Goal: Information Seeking & Learning: Learn about a topic

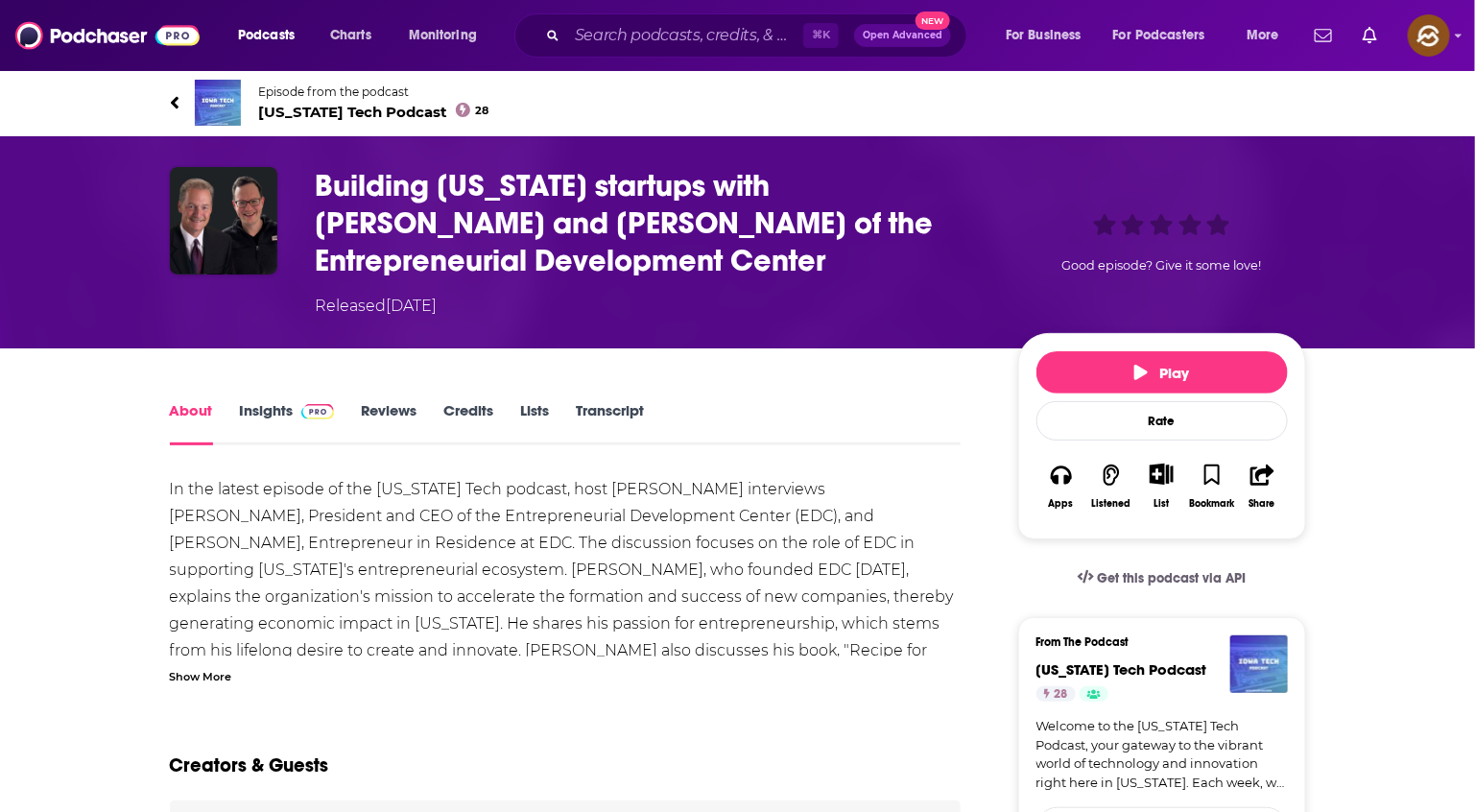
click at [346, 112] on span "Iowa Tech Podcast 28" at bounding box center [374, 111] width 231 height 18
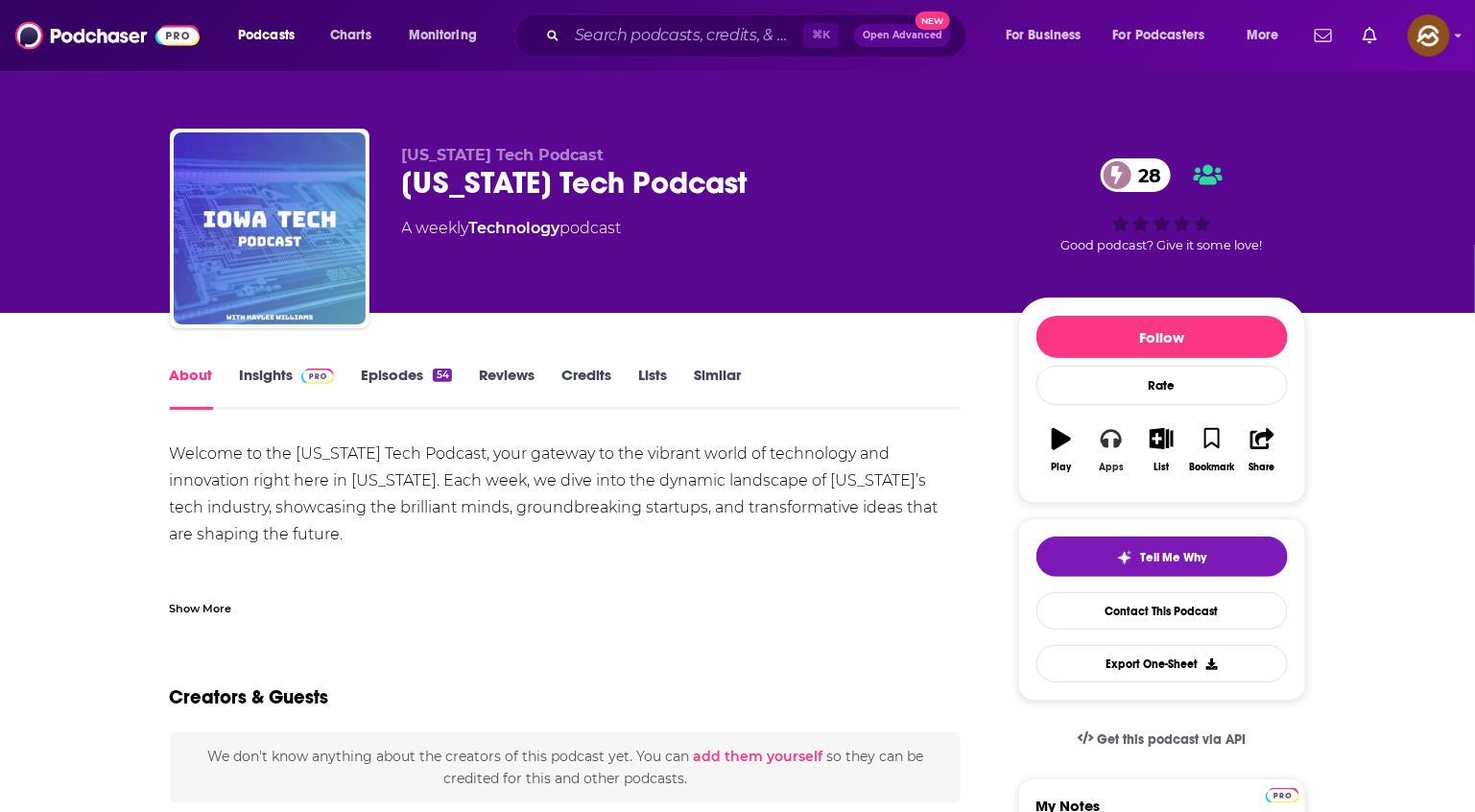
click at [1099, 436] on button "Apps" at bounding box center [1111, 450] width 50 height 69
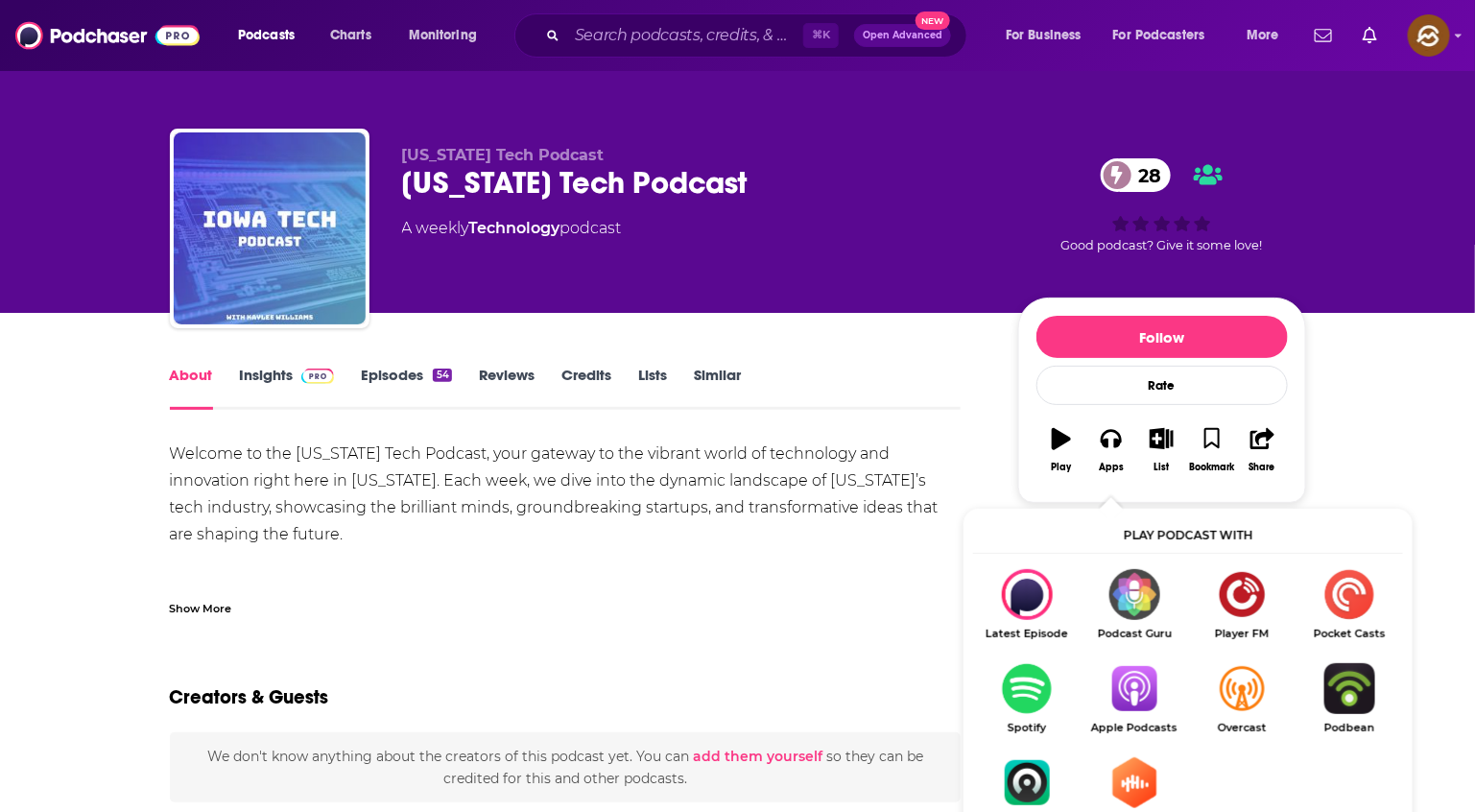
click at [1149, 673] on img "Show Listen On dropdown" at bounding box center [1134, 688] width 107 height 51
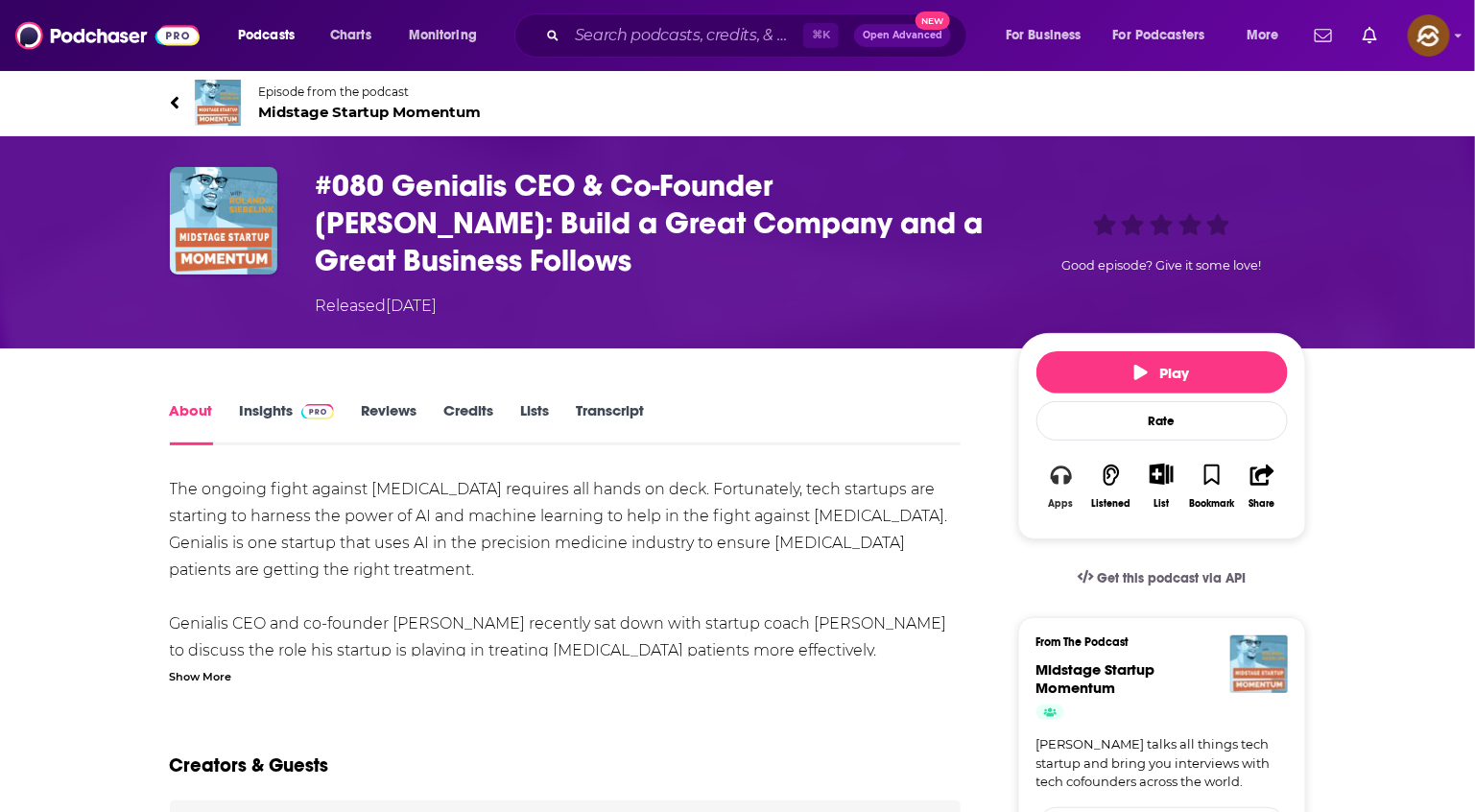
click at [1072, 488] on button "Apps" at bounding box center [1061, 486] width 50 height 70
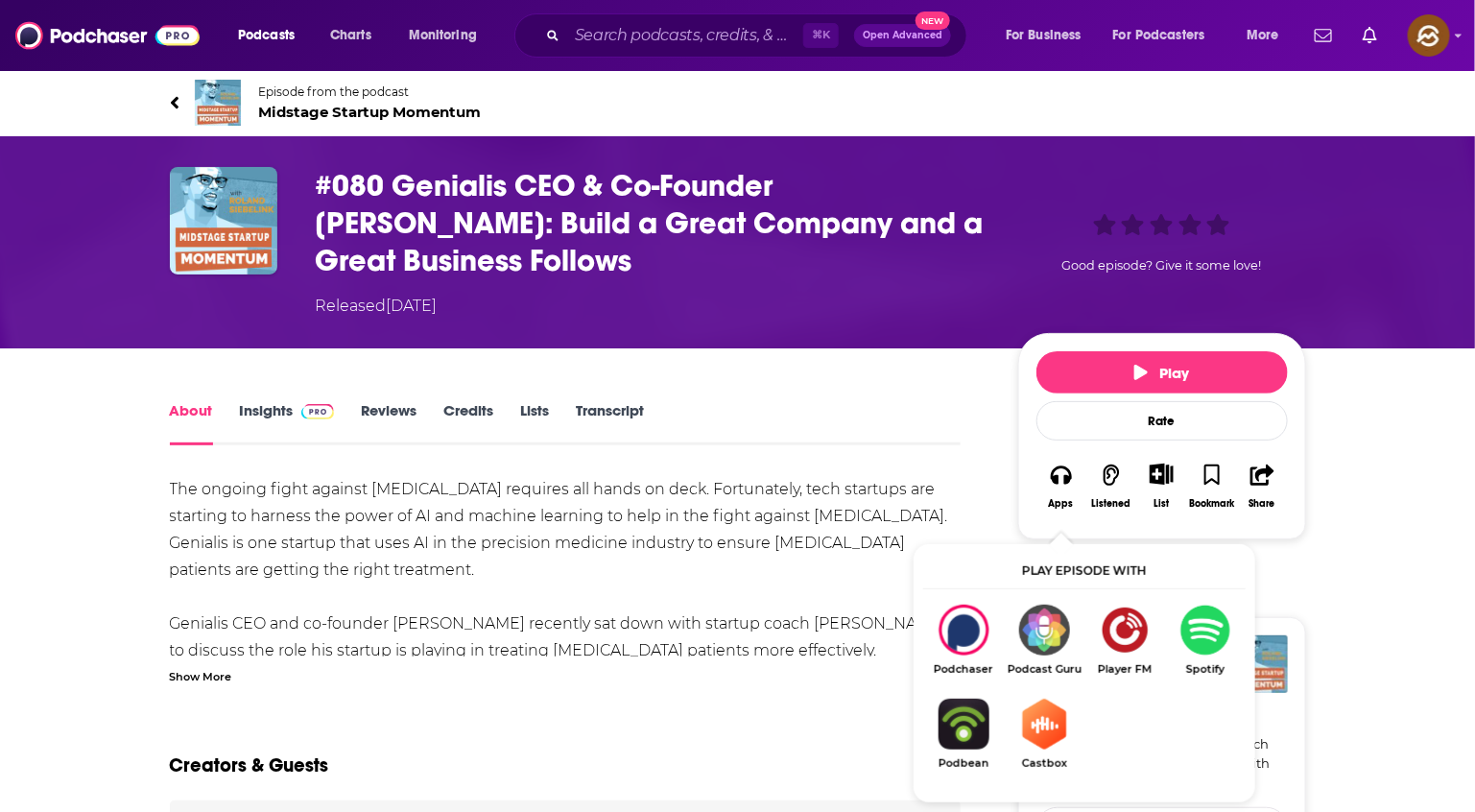
click at [358, 113] on span "Midstage Startup Momentum" at bounding box center [370, 111] width 223 height 18
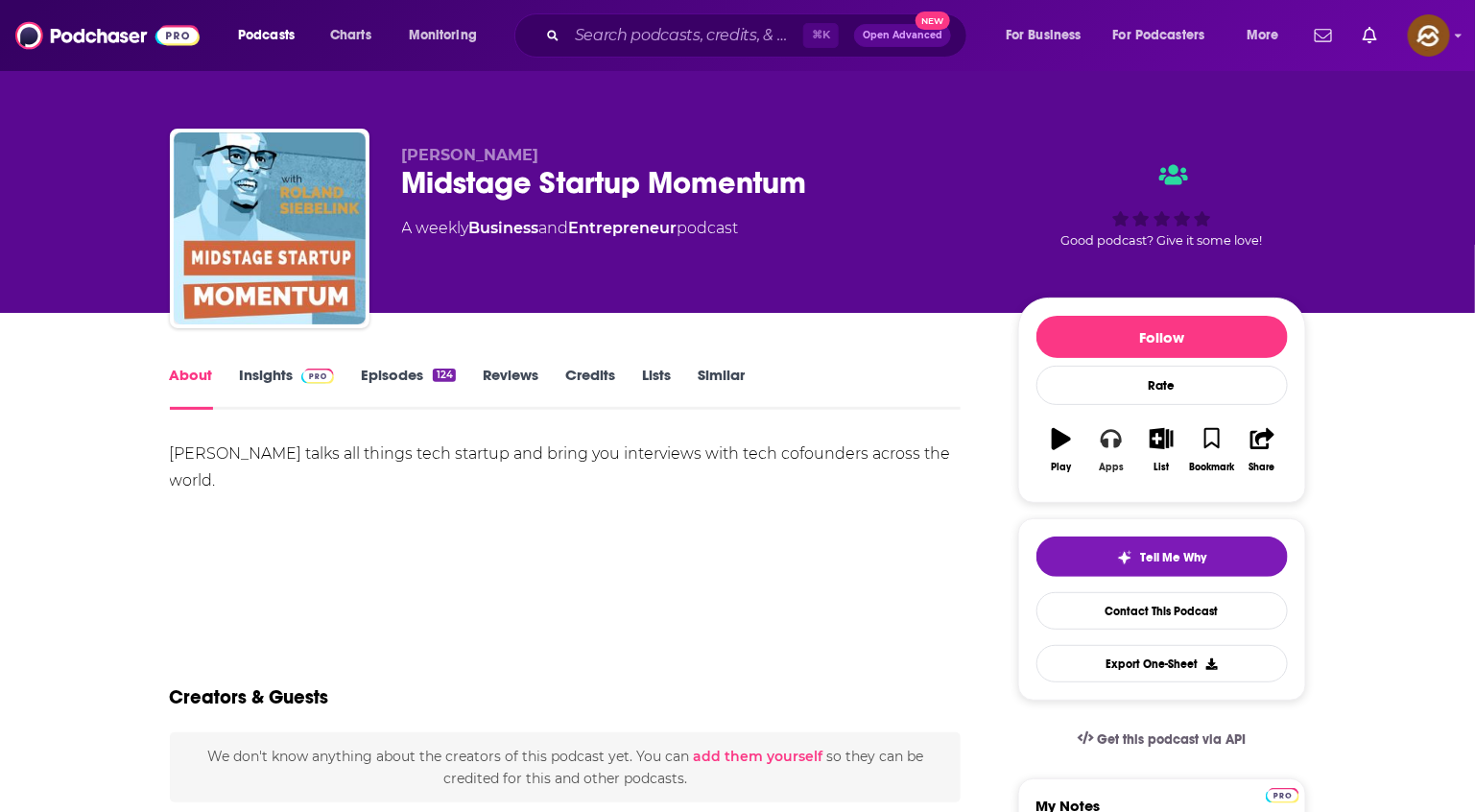
click at [1114, 441] on icon "button" at bounding box center [1111, 439] width 21 height 21
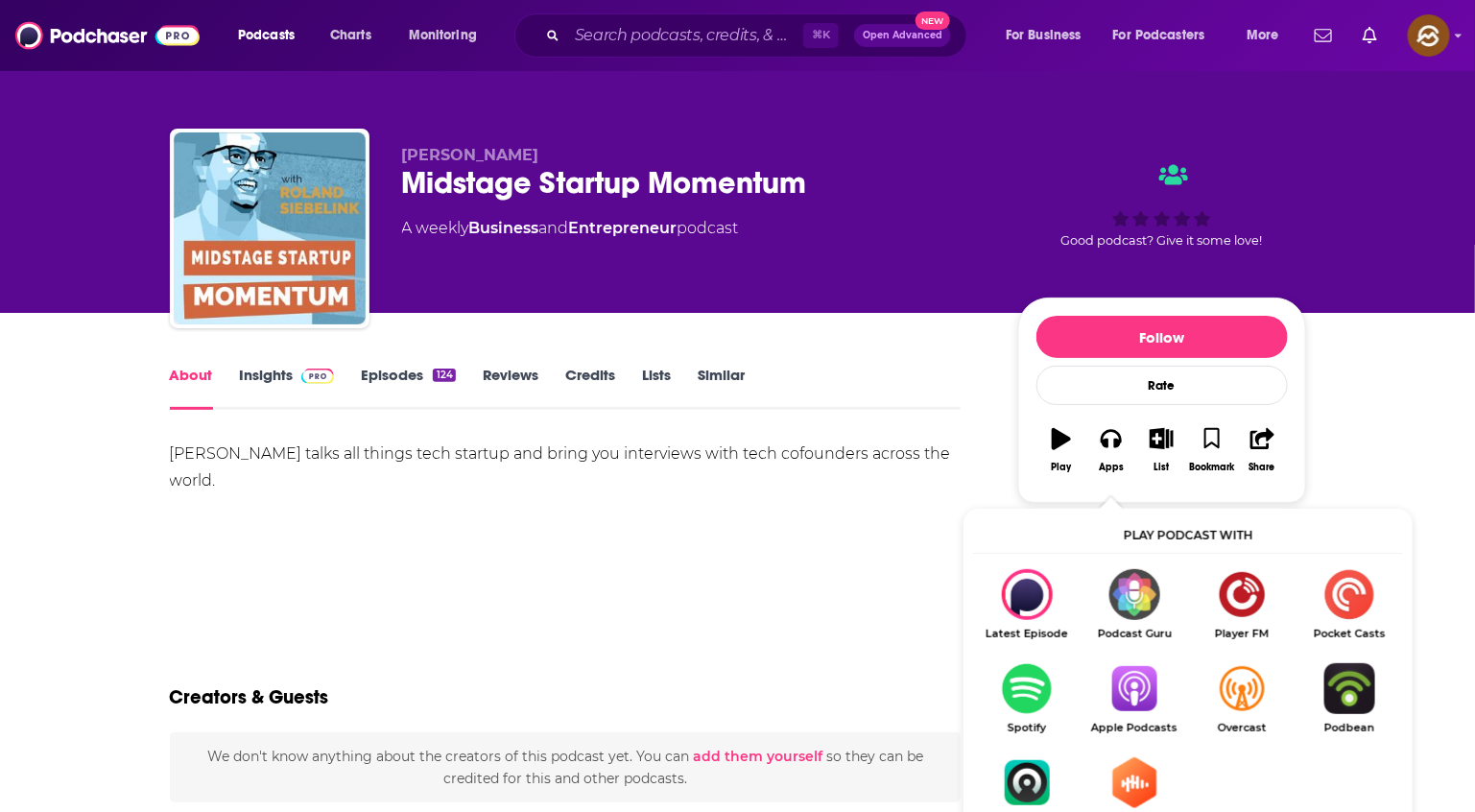
click at [1139, 698] on img "Show Listen On dropdown" at bounding box center [1134, 688] width 107 height 51
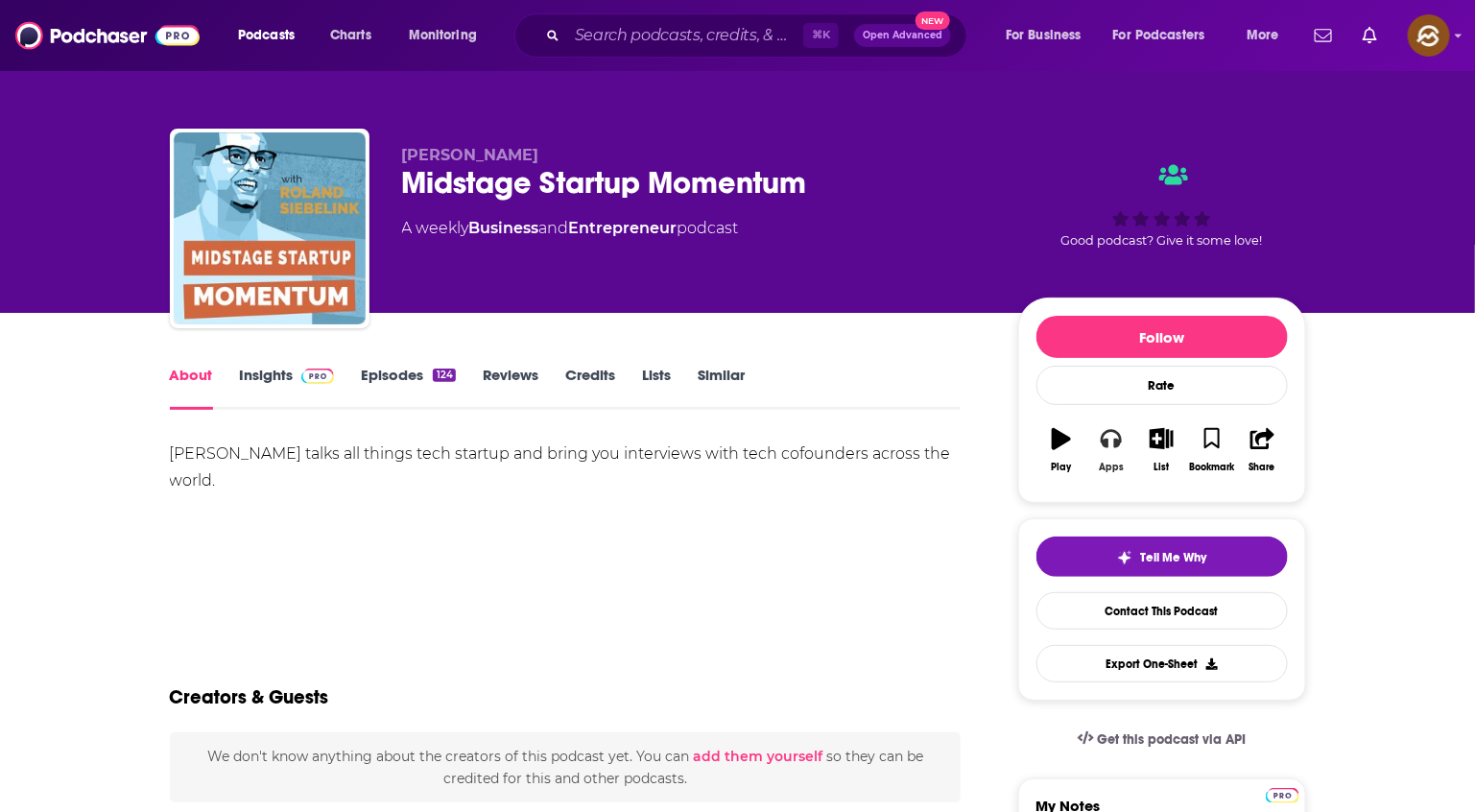
click at [1103, 449] on icon "button" at bounding box center [1111, 439] width 21 height 21
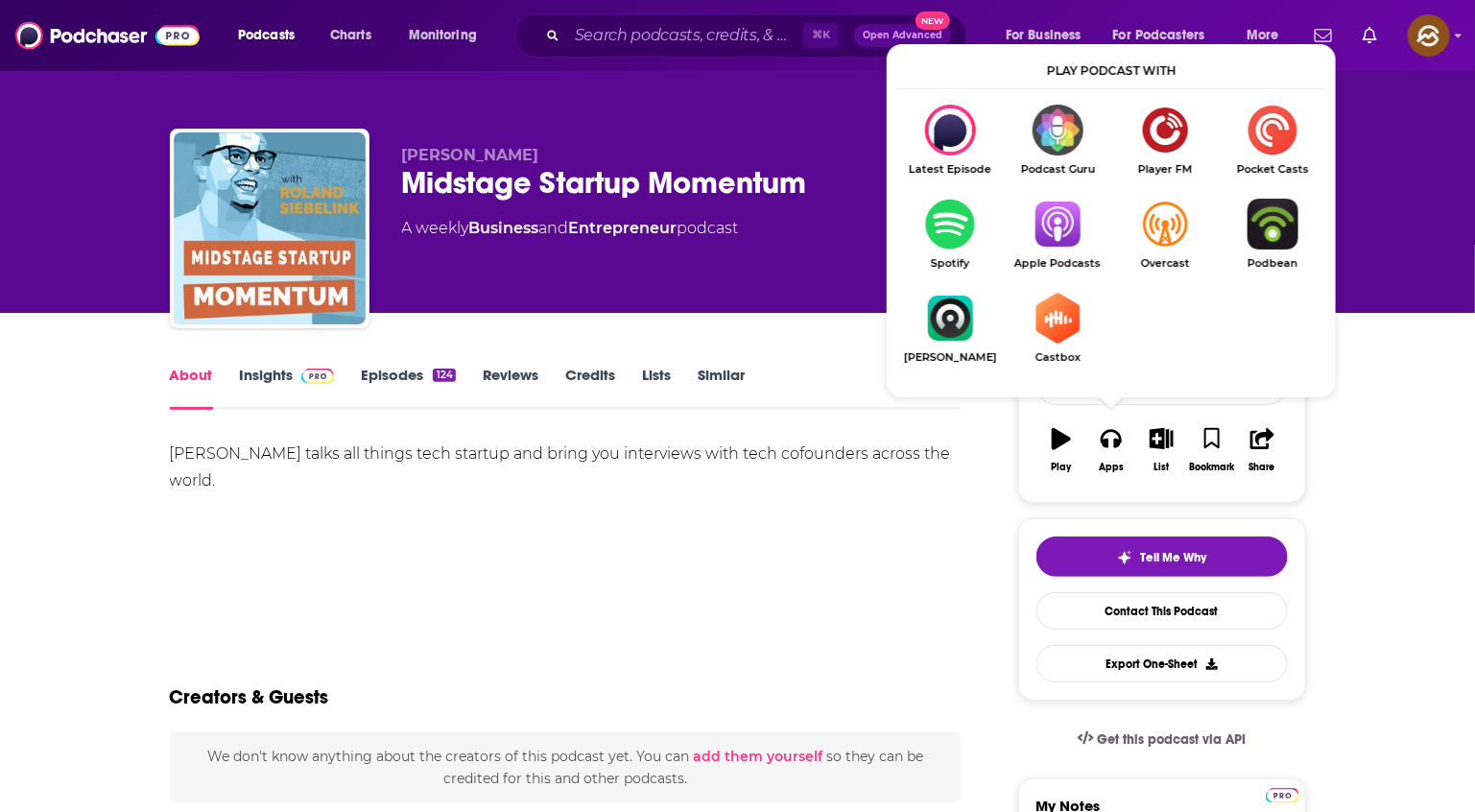
click at [1038, 235] on img "Show Listen On dropdown" at bounding box center [1057, 224] width 107 height 51
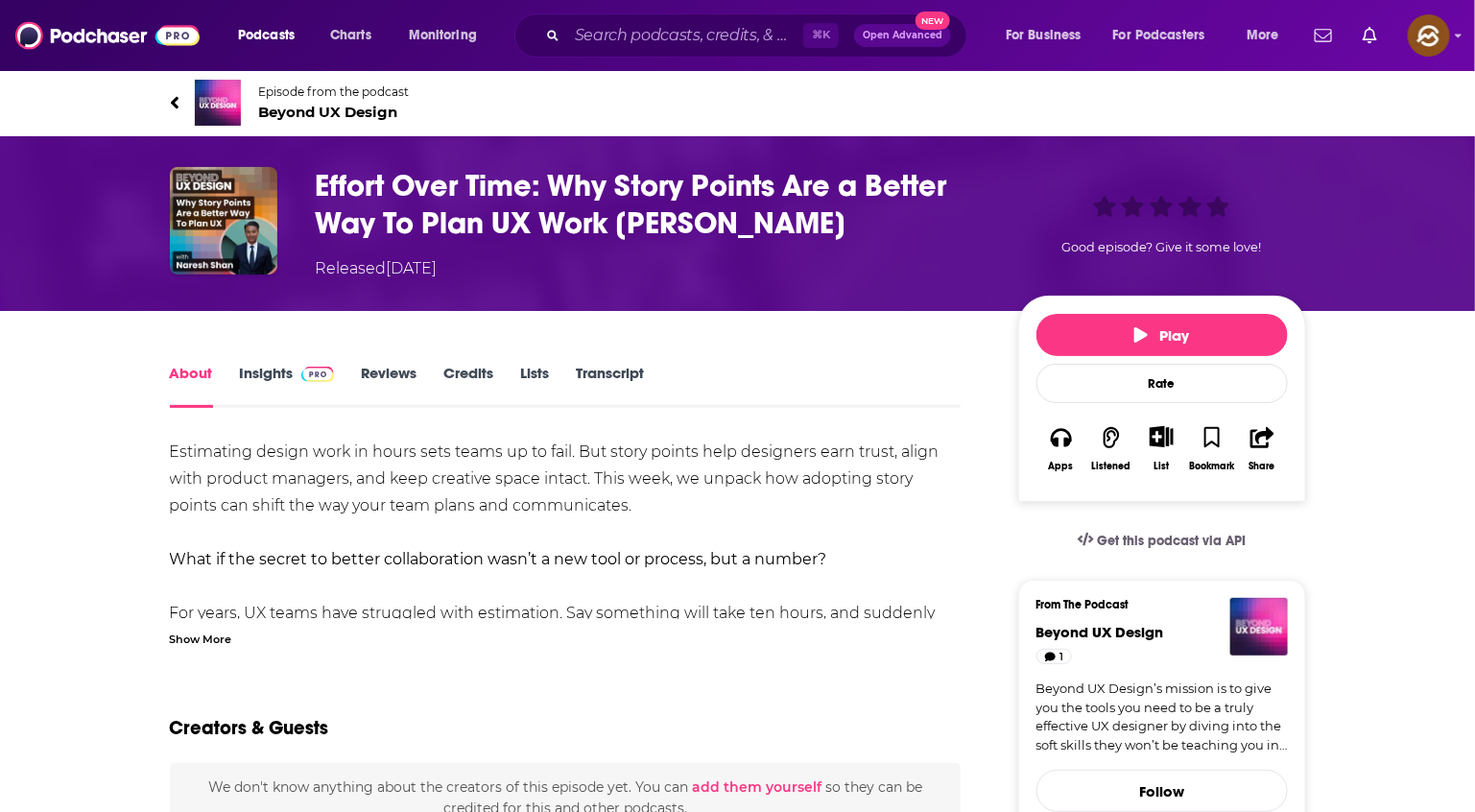
click at [212, 645] on div "Show More" at bounding box center [201, 637] width 63 height 18
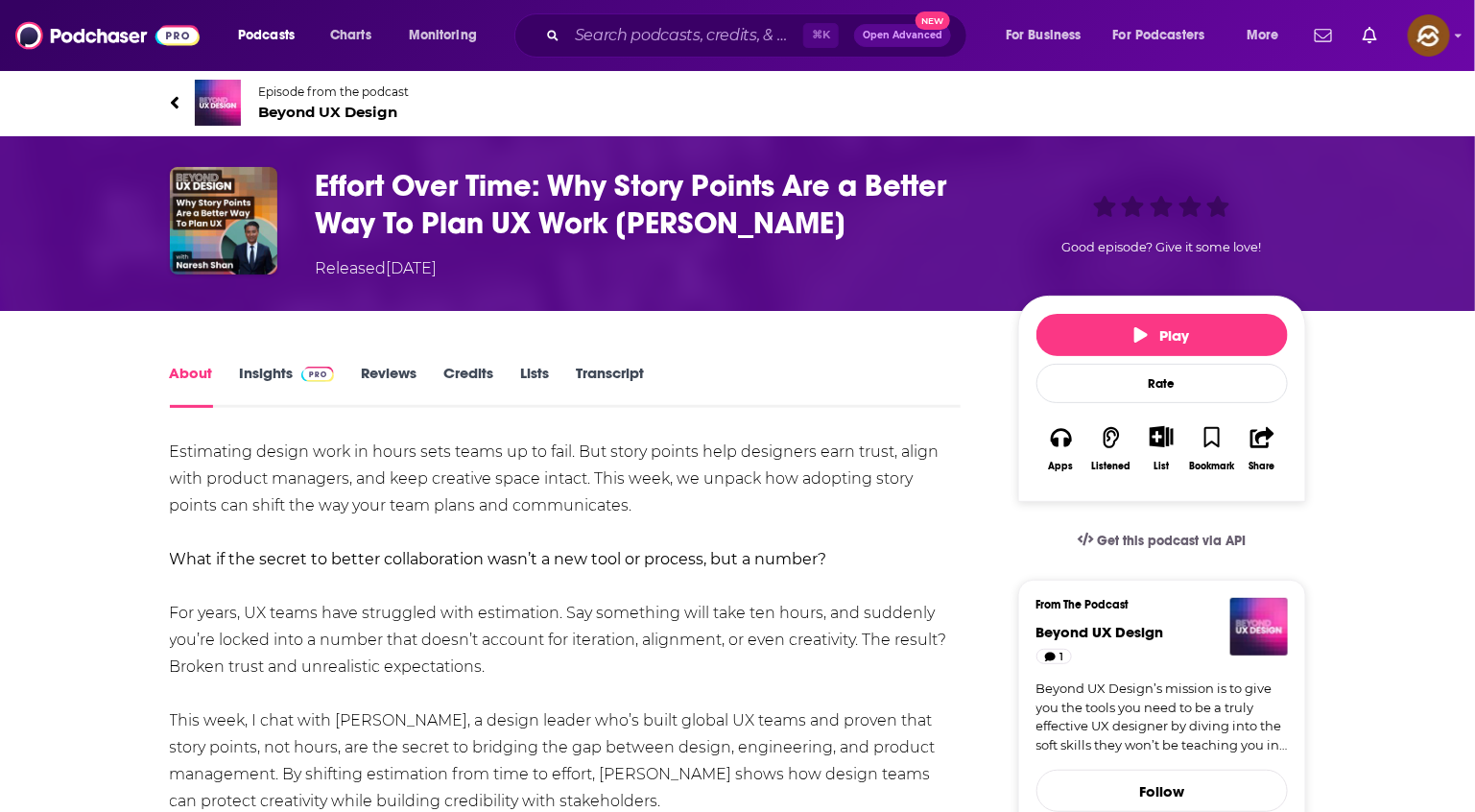
click at [352, 195] on h1 "Effort Over Time: Why Story Points Are a Better Way To Plan UX Work Naresh Shan" at bounding box center [651, 204] width 671 height 75
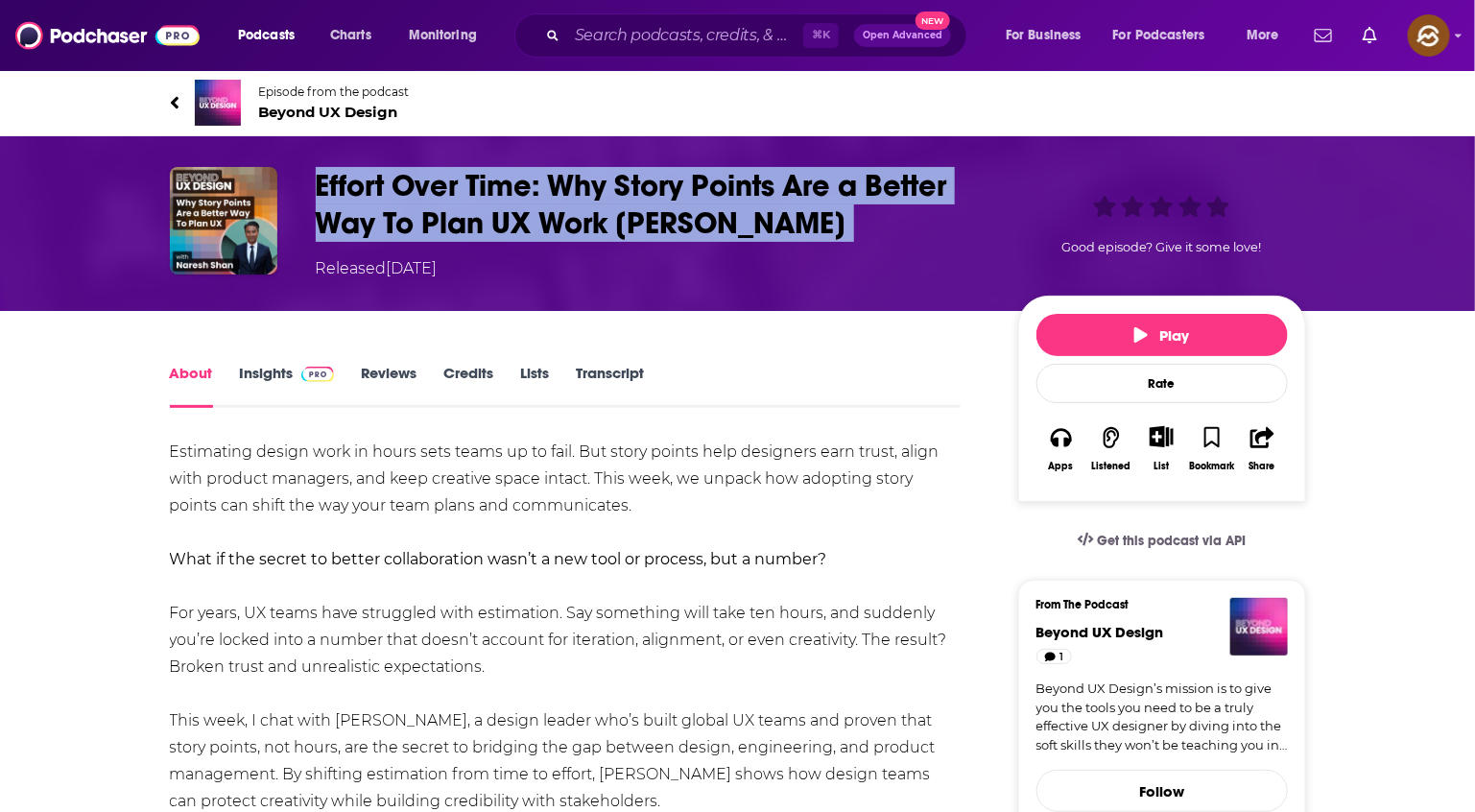
drag, startPoint x: 352, startPoint y: 195, endPoint x: 855, endPoint y: 218, distance: 503.5
copy h1 "Effort Over Time: Why Story Points Are a Better Way To Plan UX Work Naresh Shan"
click at [855, 218] on h1 "Effort Over Time: Why Story Points Are a Better Way To Plan UX Work Naresh Shan" at bounding box center [651, 204] width 671 height 75
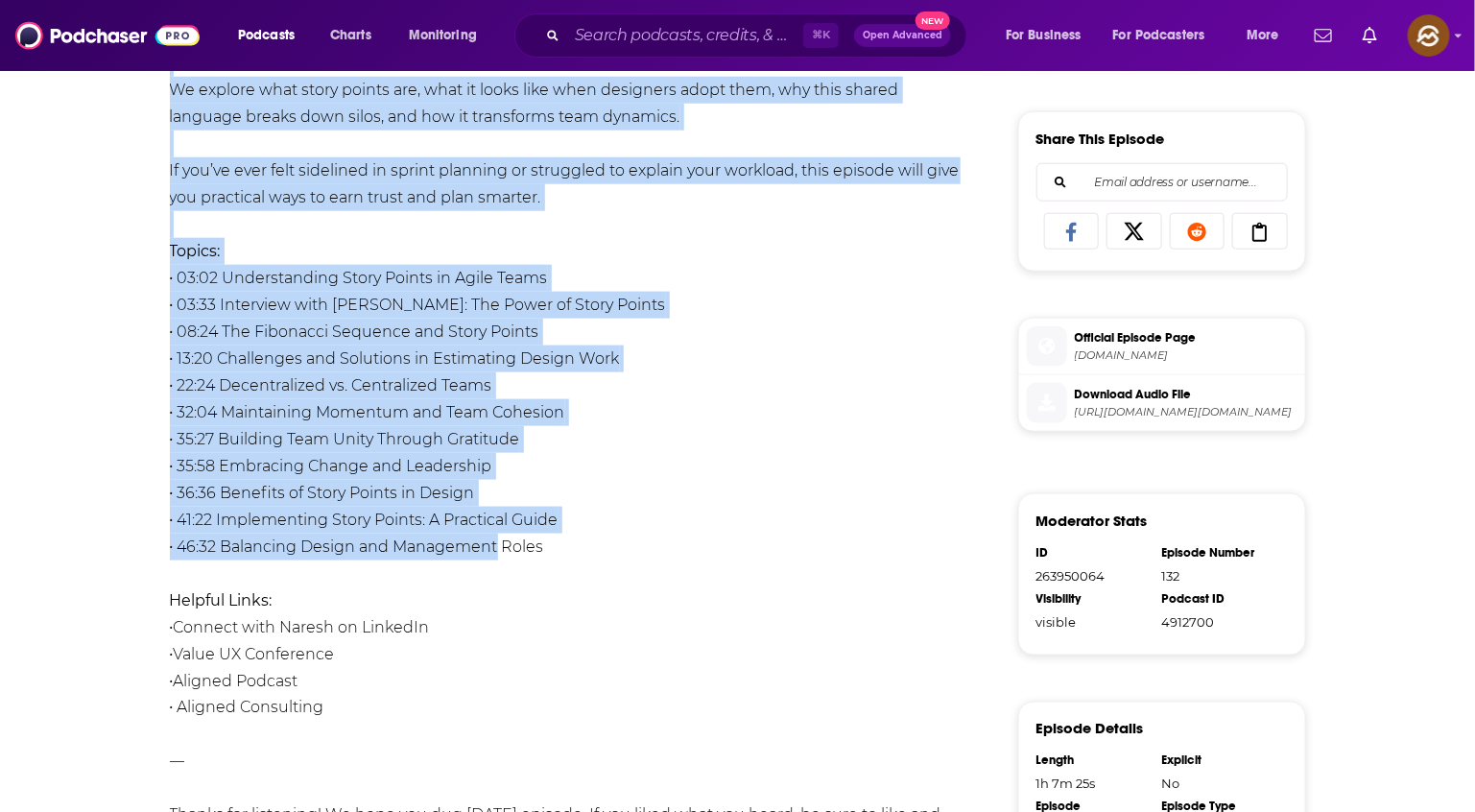
scroll to position [766, 0]
drag, startPoint x: 188, startPoint y: 450, endPoint x: 719, endPoint y: 529, distance: 536.8
copy div "Estimating design work in hours sets teams up to fail. But story points help de…"
click at [719, 529] on div "Estimating design work in hours sets teams up to fail. But story points help de…" at bounding box center [565, 519] width 792 height 1692
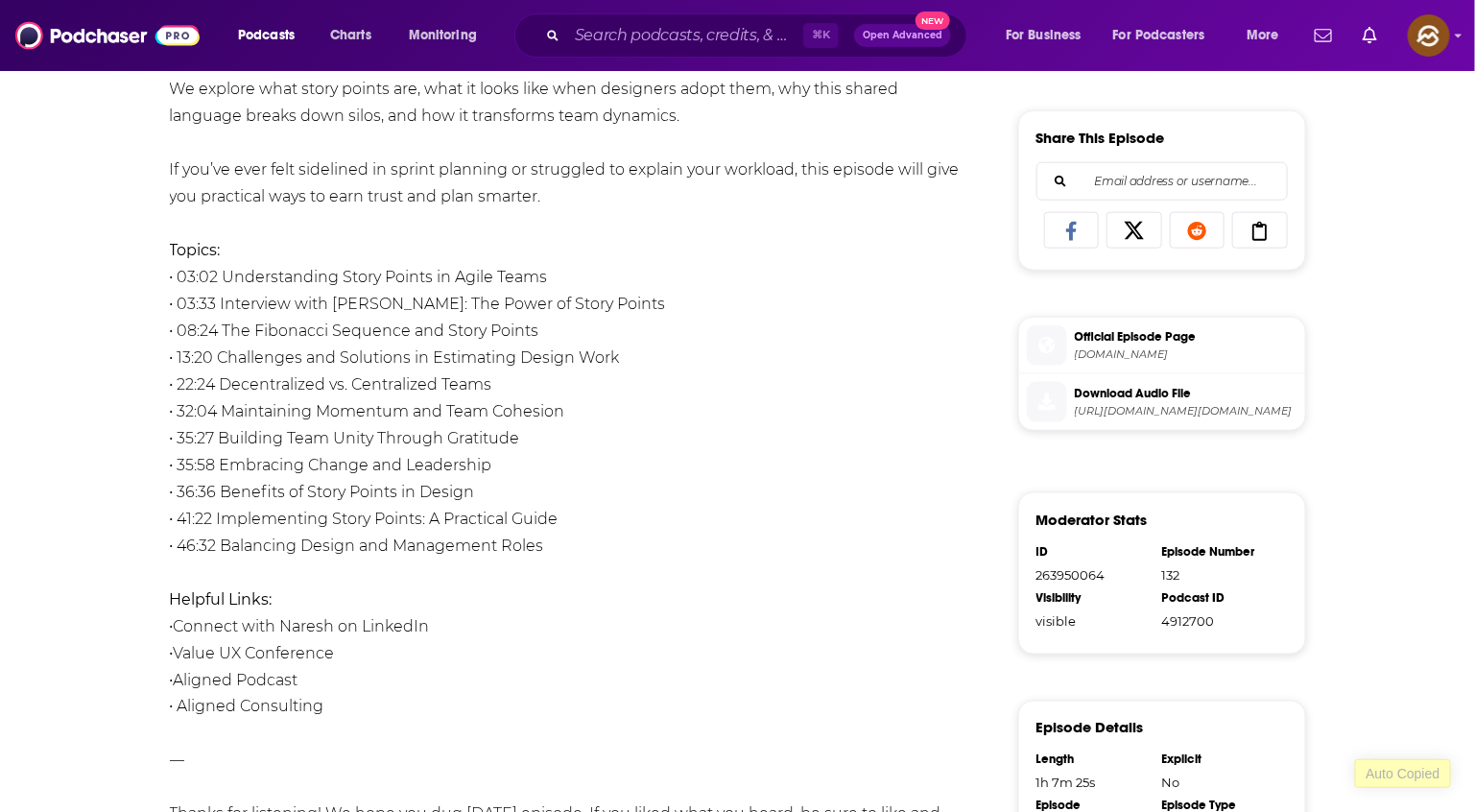
click at [594, 543] on div "Estimating design work in hours sets teams up to fail. But story points help de…" at bounding box center [565, 519] width 792 height 1692
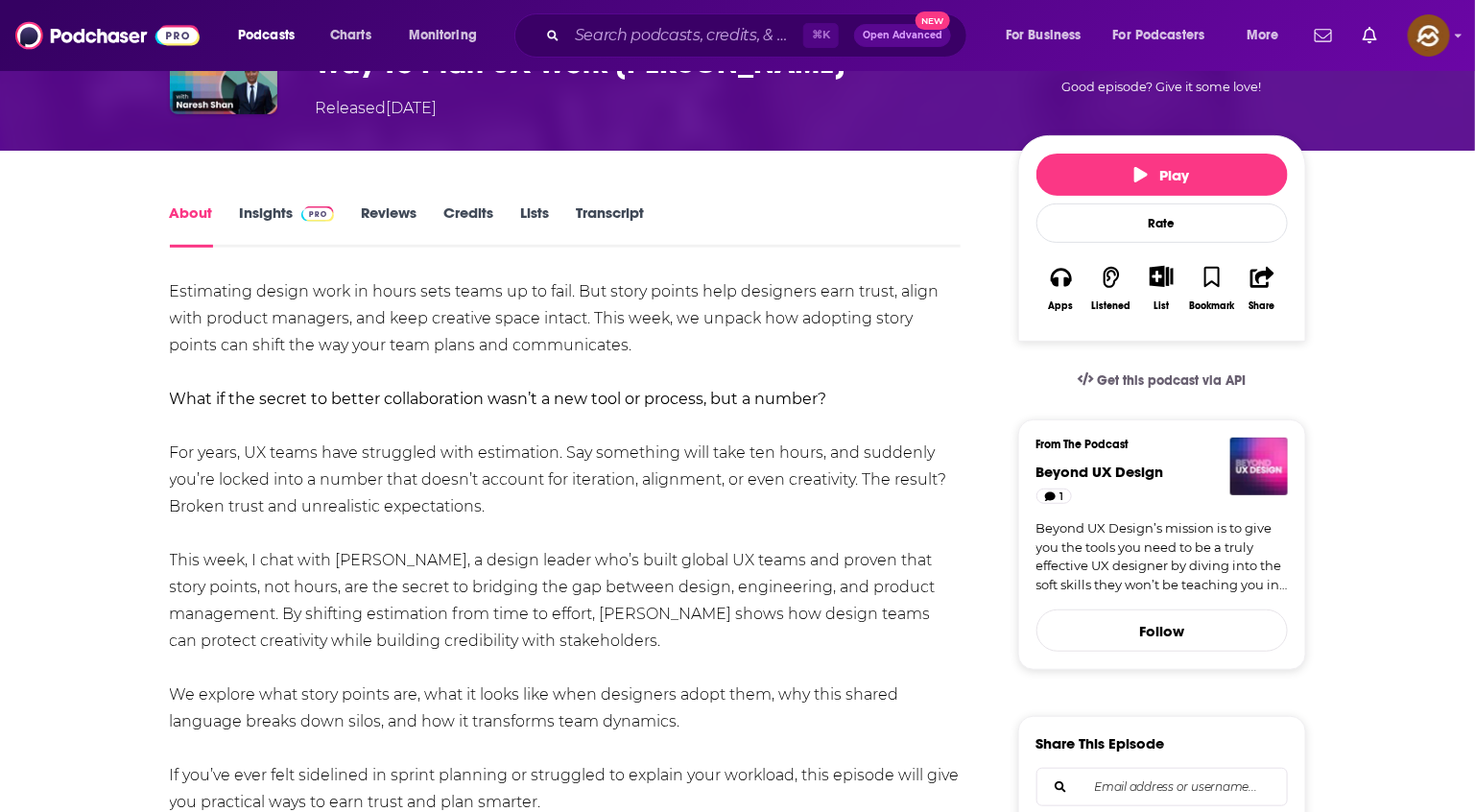
scroll to position [70, 0]
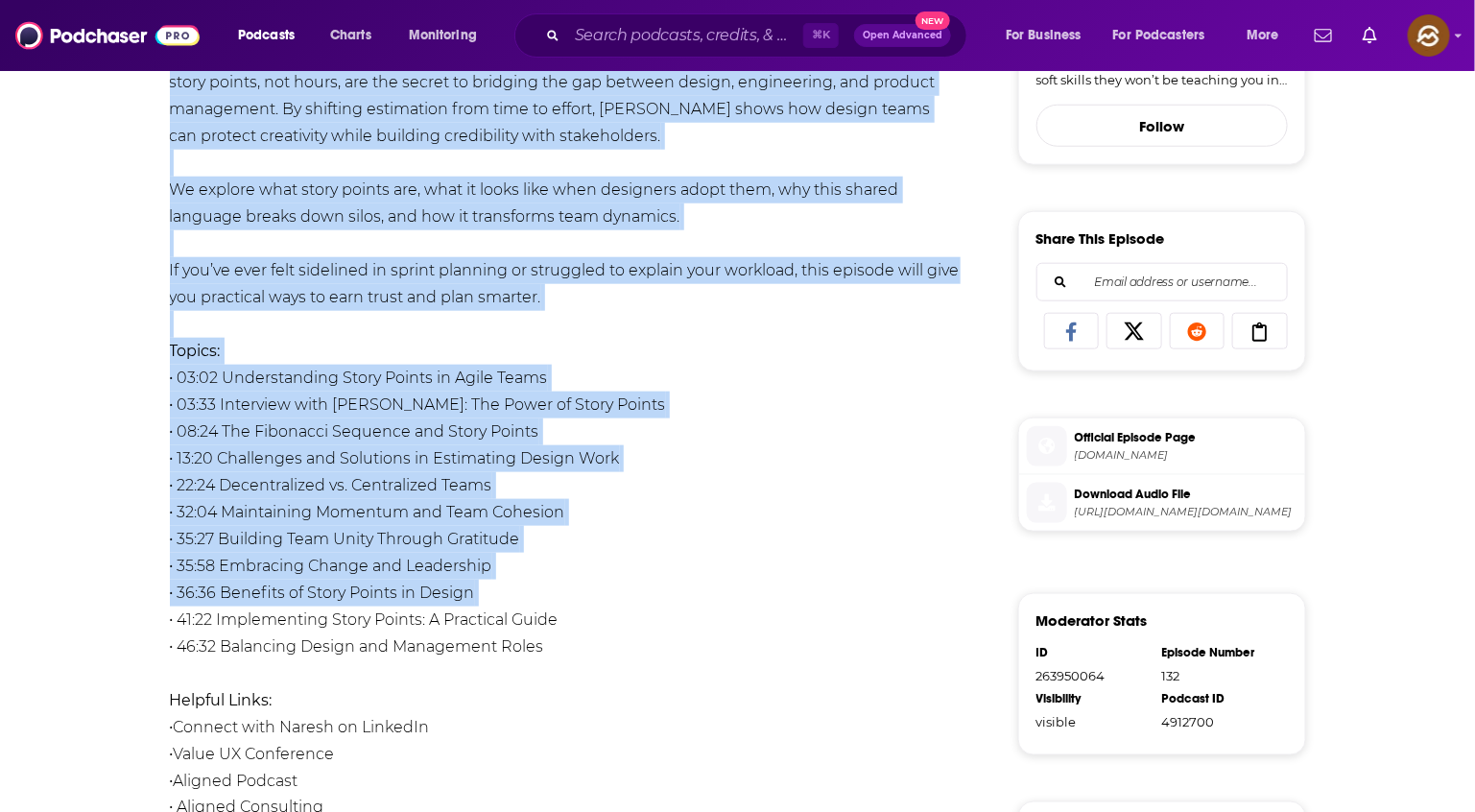
scroll to position [701, 0]
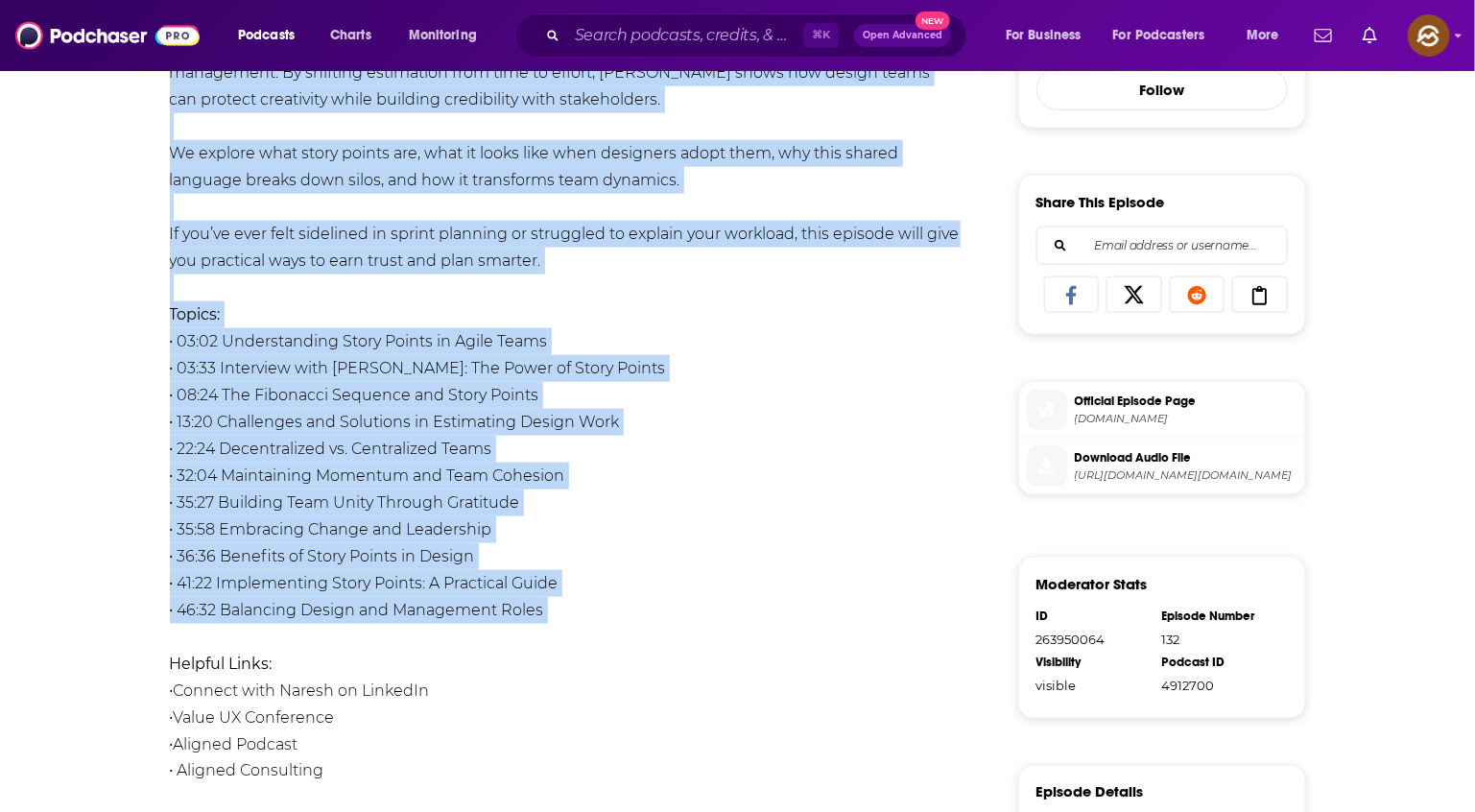
drag, startPoint x: 195, startPoint y: 368, endPoint x: 677, endPoint y: 616, distance: 542.1
copy div "Estimating design work in hours sets teams up to fail. But story points help de…"
click at [677, 616] on div "Estimating design work in hours sets teams up to fail. But story points help de…" at bounding box center [565, 582] width 792 height 1692
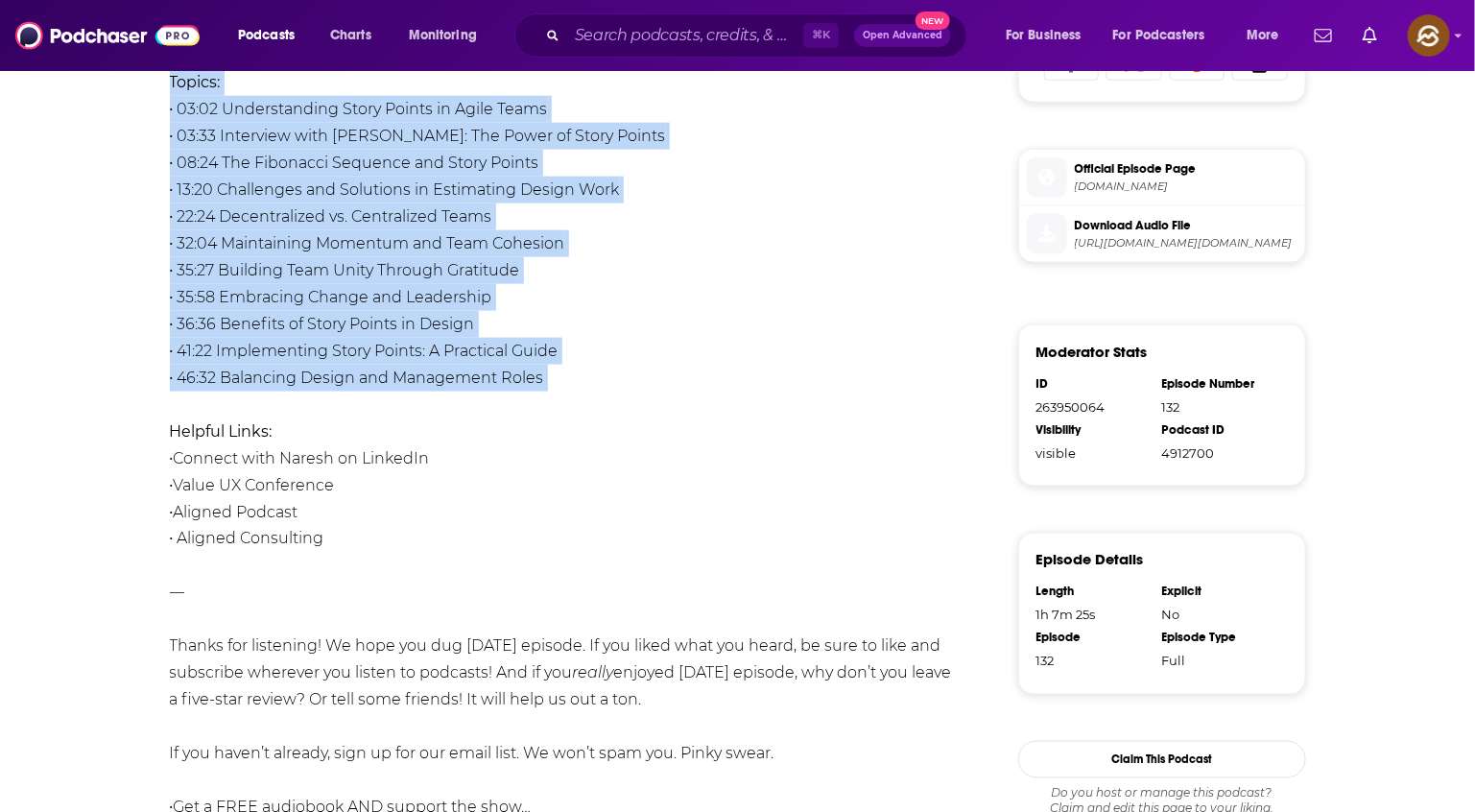
scroll to position [1090, 0]
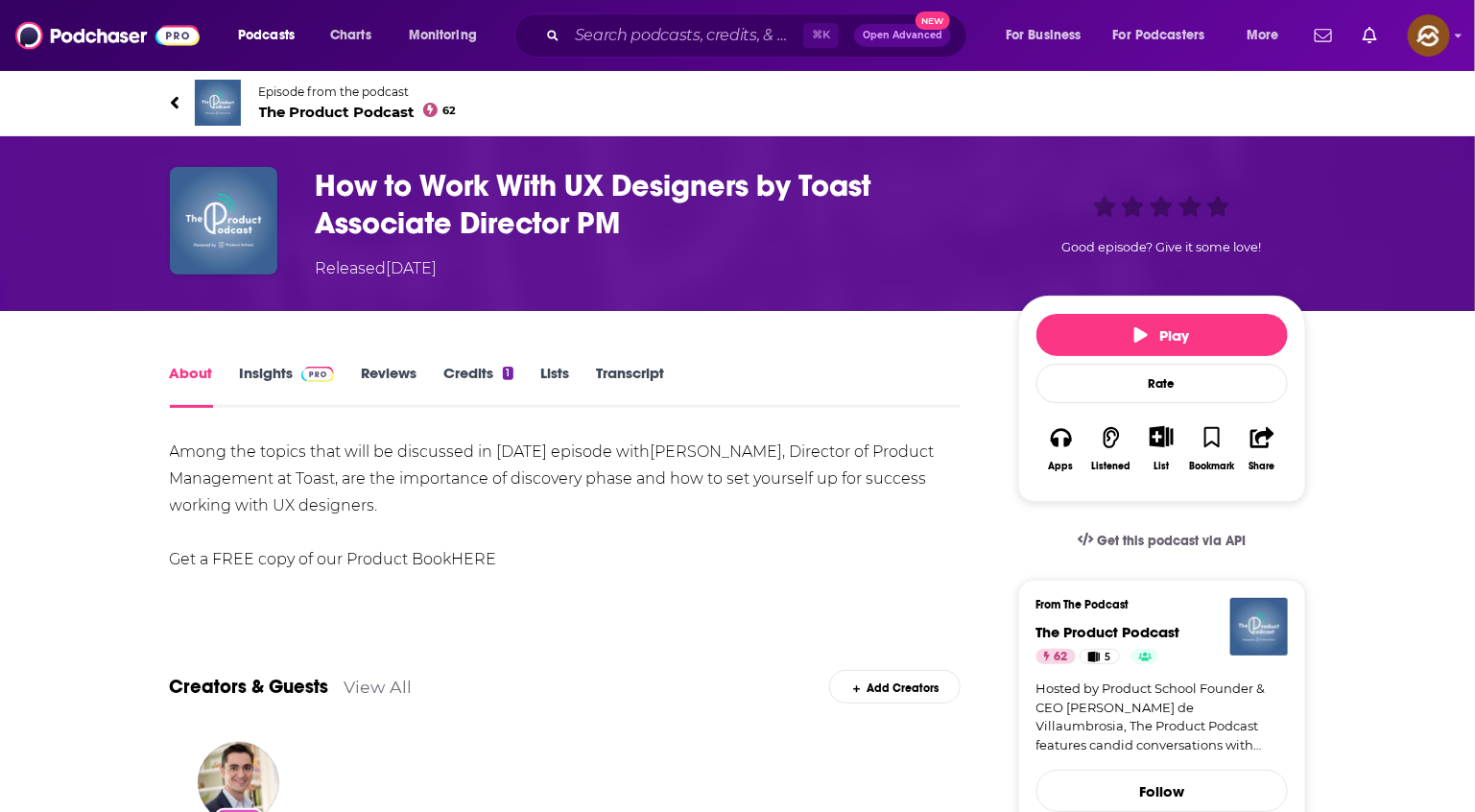
click at [851, 195] on h1 "How to Work With UX Designers by Toast Associate Director PM" at bounding box center [651, 204] width 671 height 75
copy h1 "Toast"
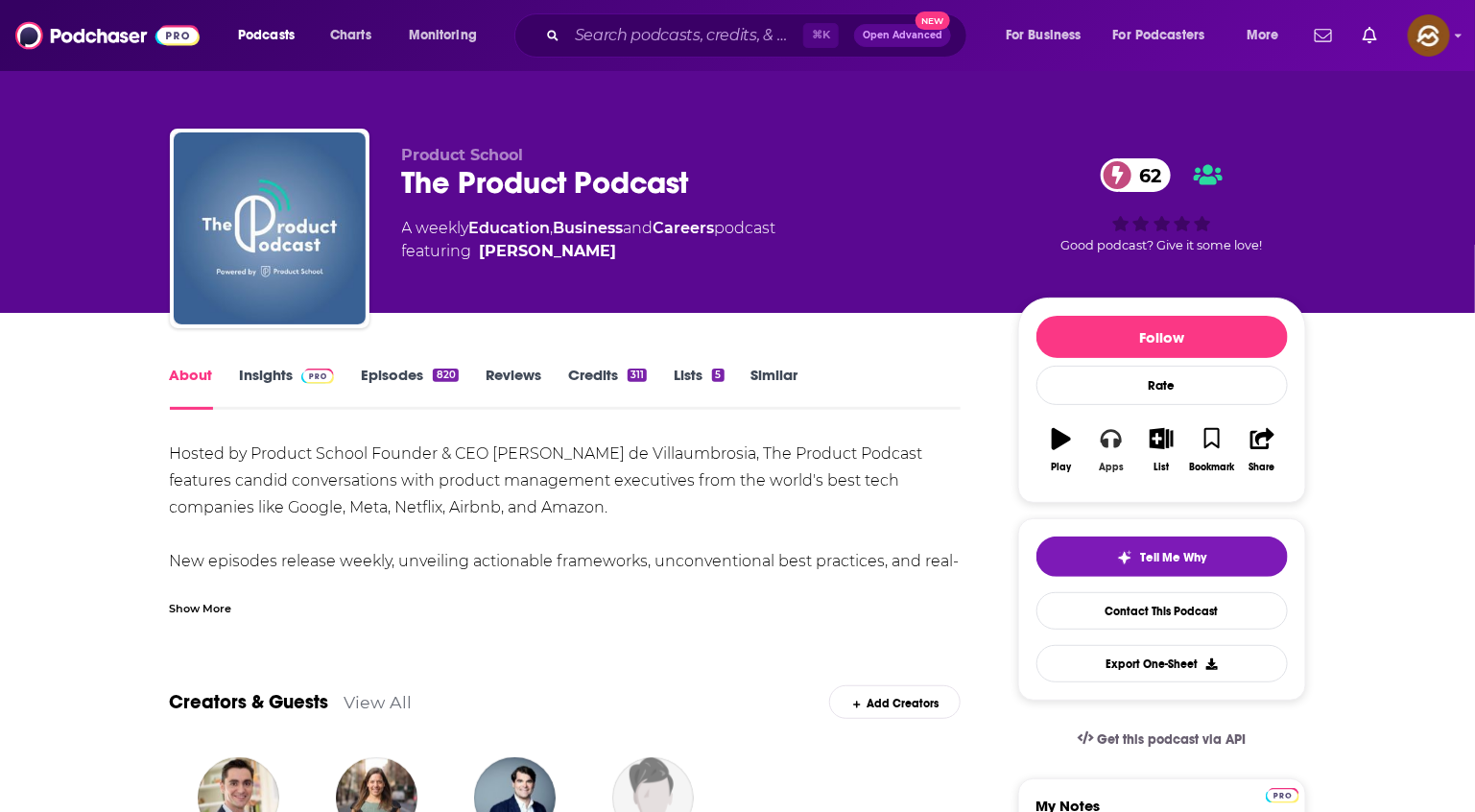
click at [1100, 425] on button "Apps" at bounding box center [1111, 450] width 50 height 69
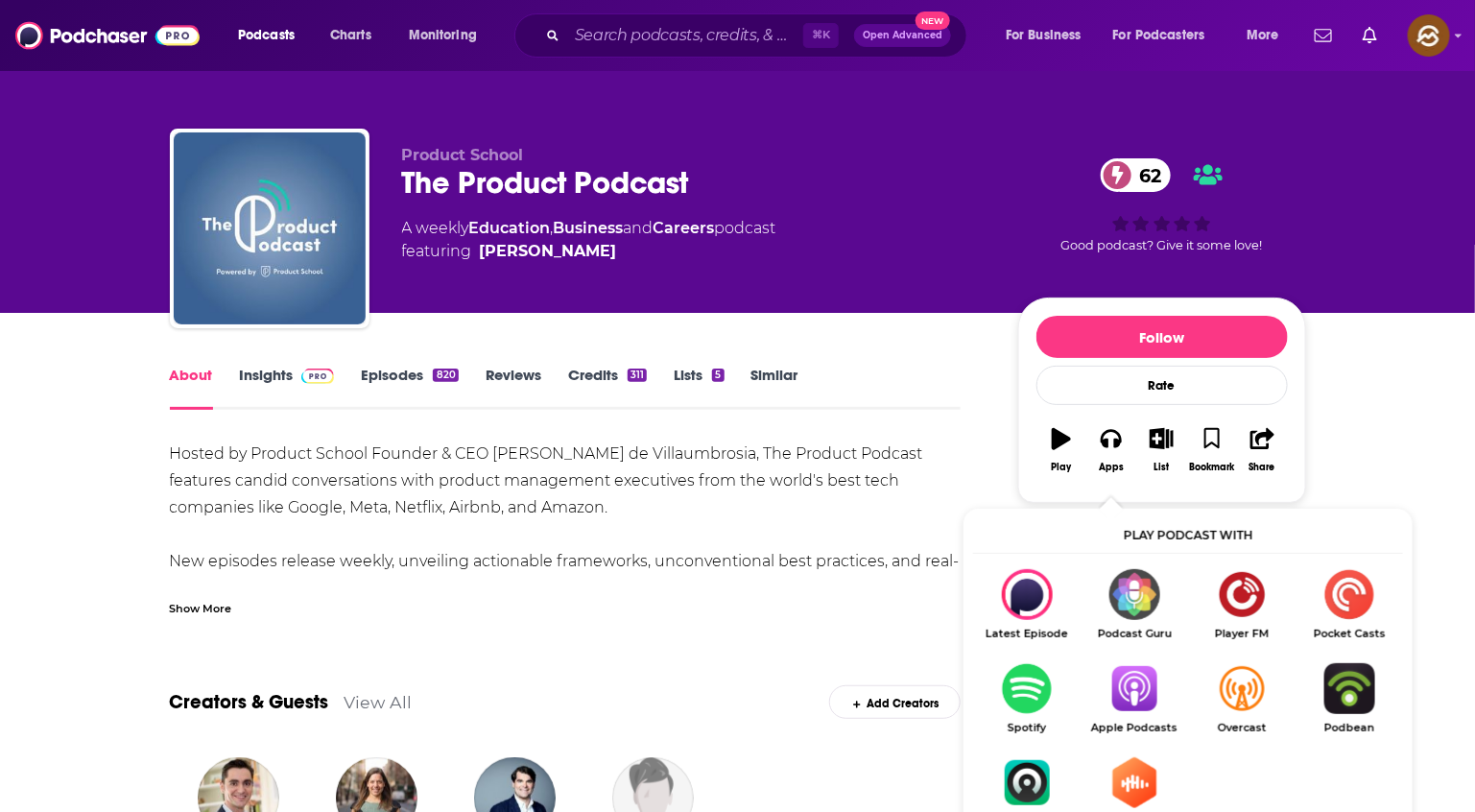
click at [1140, 682] on img "Show Listen On dropdown" at bounding box center [1134, 688] width 107 height 51
